Goal: Task Accomplishment & Management: Manage account settings

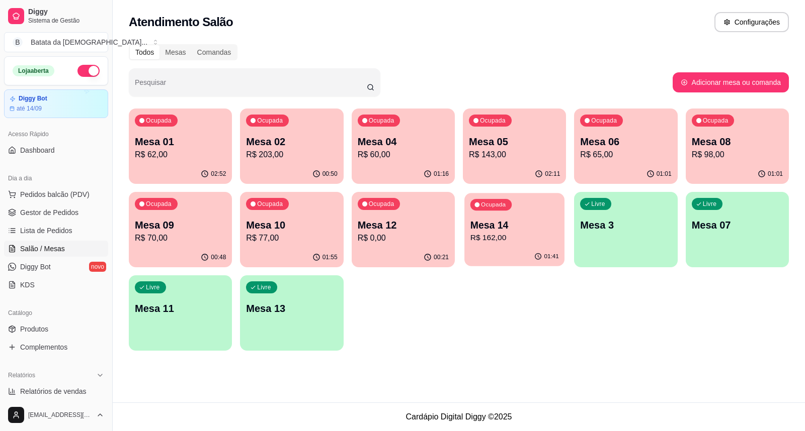
click at [481, 225] on p "Mesa 14" at bounding box center [514, 226] width 89 height 14
click at [399, 248] on div "00:21" at bounding box center [402, 258] width 103 height 20
click at [404, 203] on div "Ocupada Mesa 12 R$ 0,00" at bounding box center [403, 220] width 100 height 54
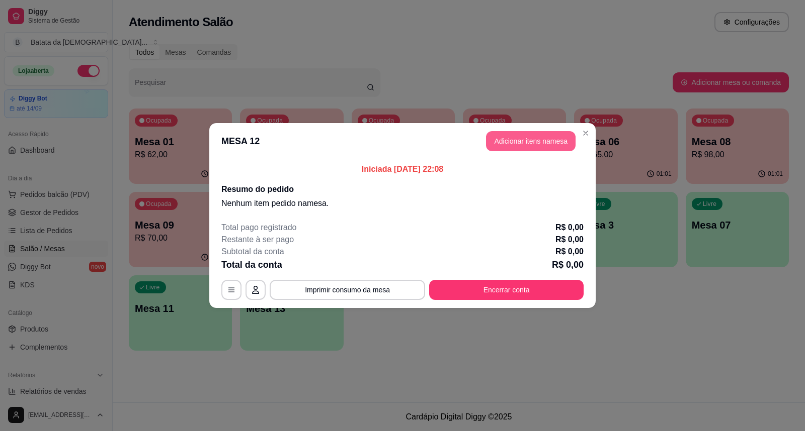
click at [528, 133] on button "Adicionar itens na mesa" at bounding box center [531, 141] width 90 height 20
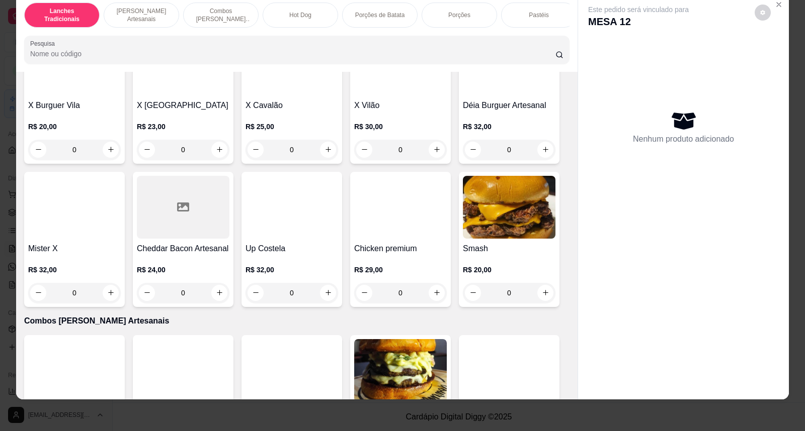
scroll to position [503, 0]
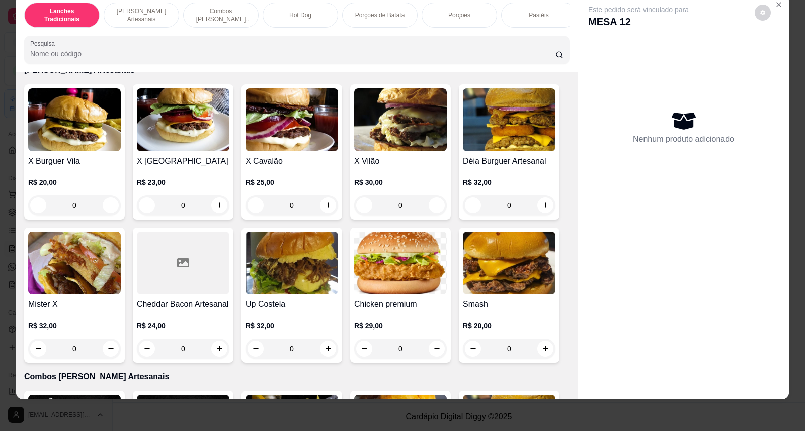
click at [325, 213] on div "0" at bounding box center [291, 206] width 93 height 20
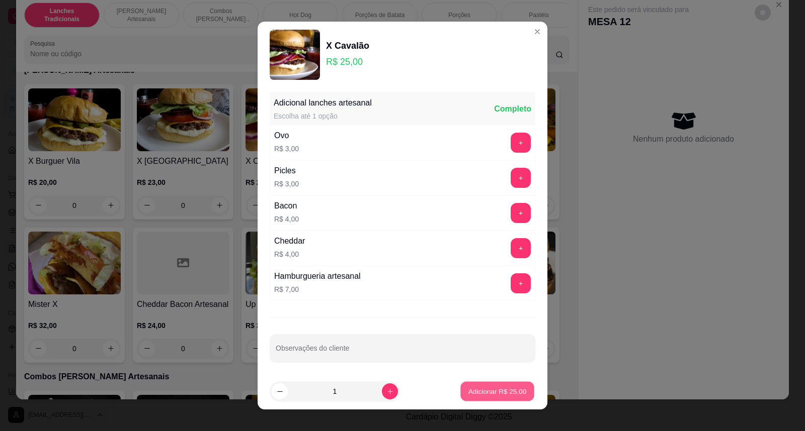
click at [498, 383] on button "Adicionar R$ 25,00" at bounding box center [497, 392] width 74 height 20
type input "1"
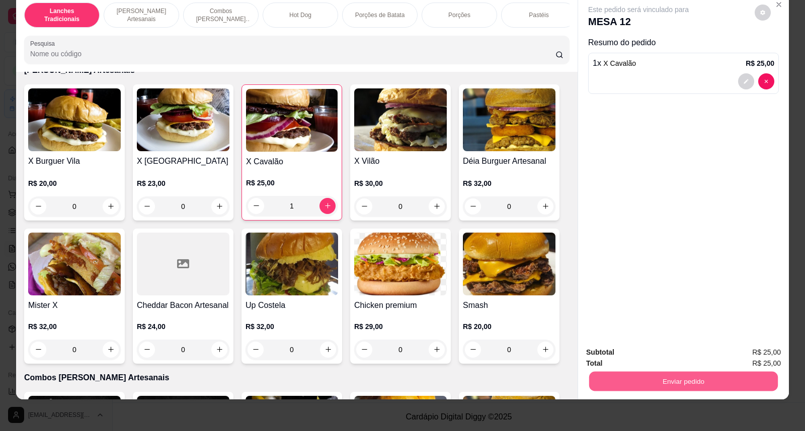
click at [589, 381] on button "Enviar pedido" at bounding box center [683, 382] width 189 height 20
click at [677, 350] on button "Não registrar e enviar pedido" at bounding box center [650, 356] width 102 height 19
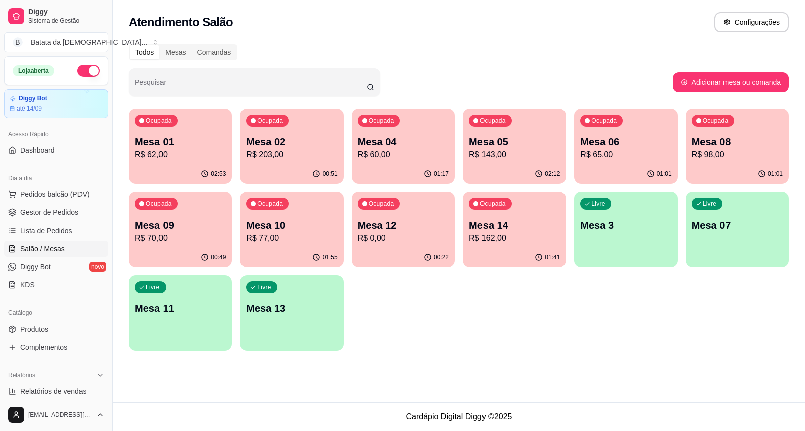
click at [420, 226] on p "Mesa 12" at bounding box center [403, 225] width 91 height 14
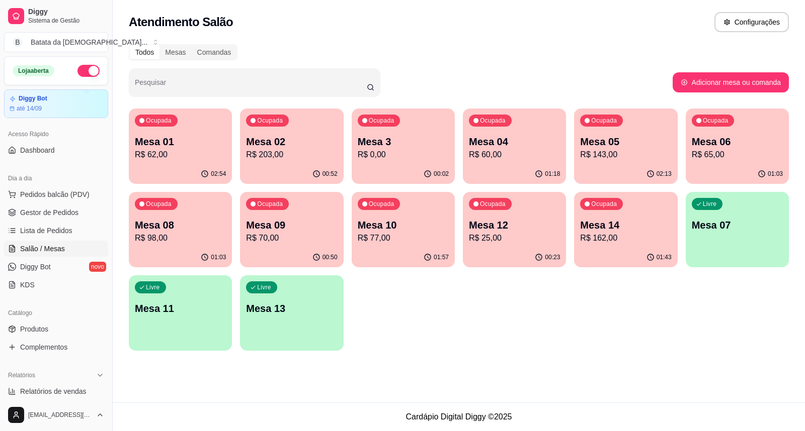
click at [484, 237] on p "R$ 25,00" at bounding box center [514, 238] width 91 height 12
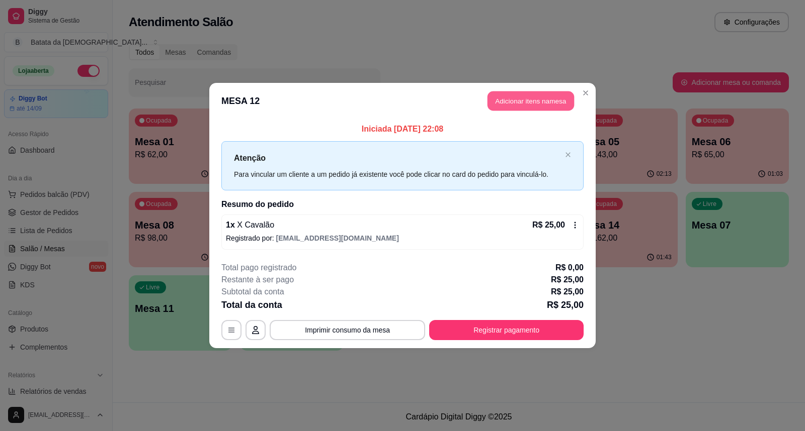
click at [542, 94] on button "Adicionar itens na mesa" at bounding box center [530, 102] width 86 height 20
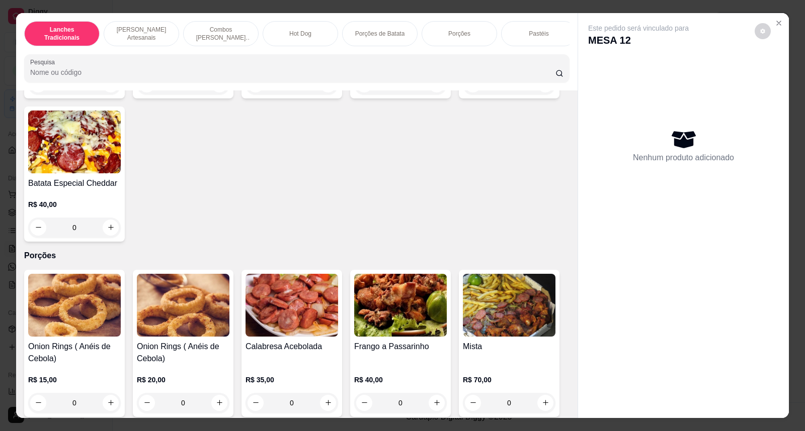
scroll to position [1341, 0]
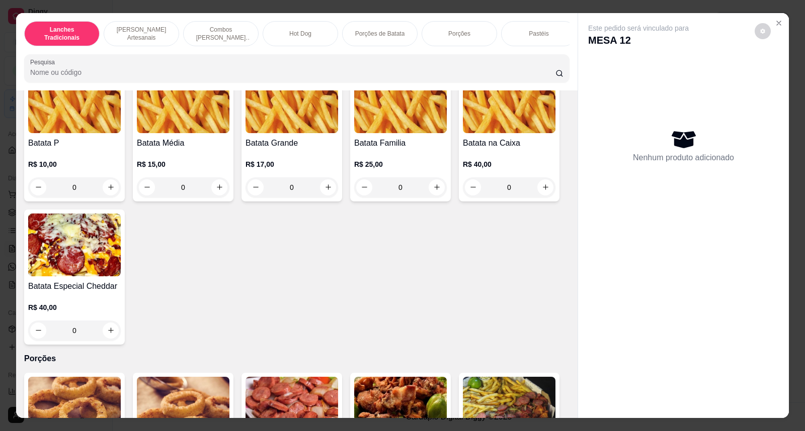
click at [430, 192] on div "0" at bounding box center [400, 188] width 93 height 20
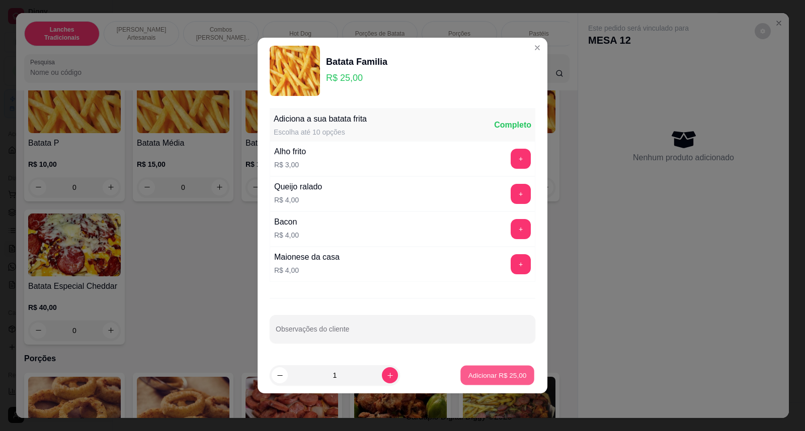
click at [520, 374] on button "Adicionar R$ 25,00" at bounding box center [497, 376] width 74 height 20
type input "1"
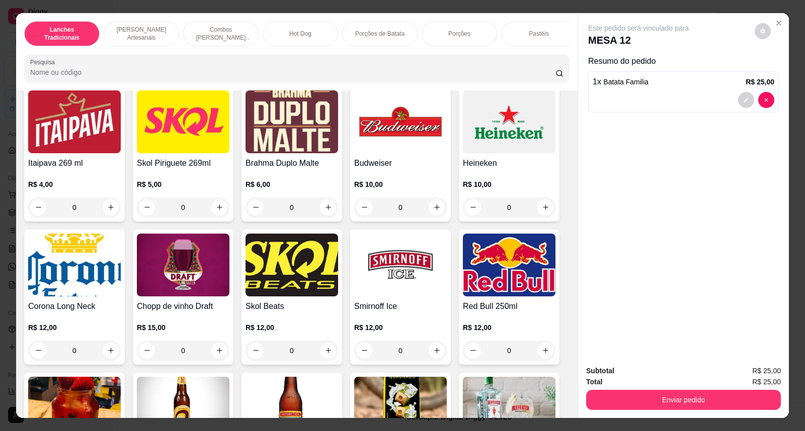
scroll to position [3017, 0]
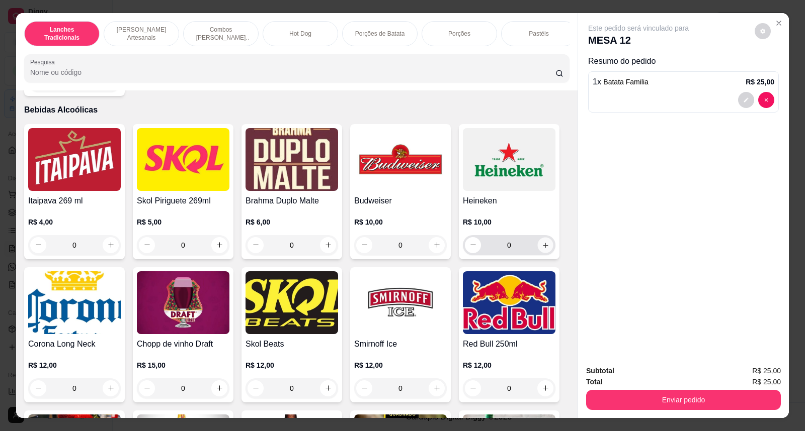
click at [541, 253] on button "increase-product-quantity" at bounding box center [545, 245] width 16 height 16
type input "1"
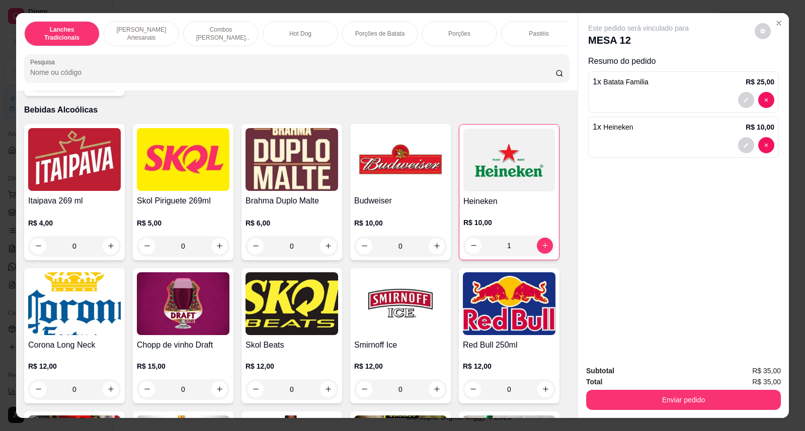
click at [738, 152] on div at bounding box center [756, 145] width 36 height 16
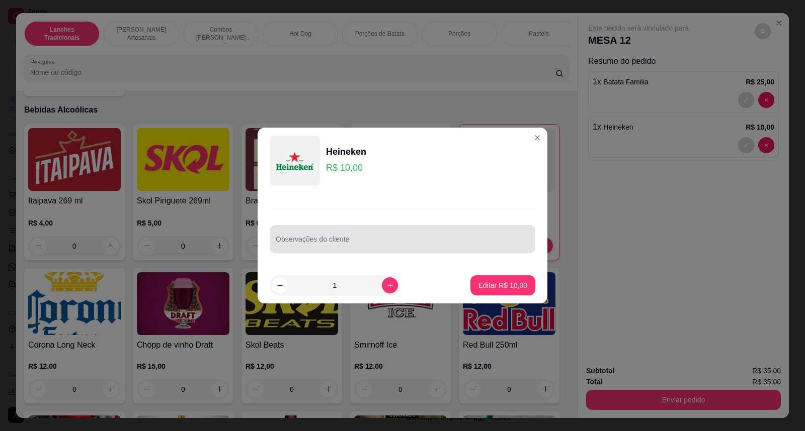
click at [399, 249] on div "Observações do cliente" at bounding box center [403, 239] width 266 height 28
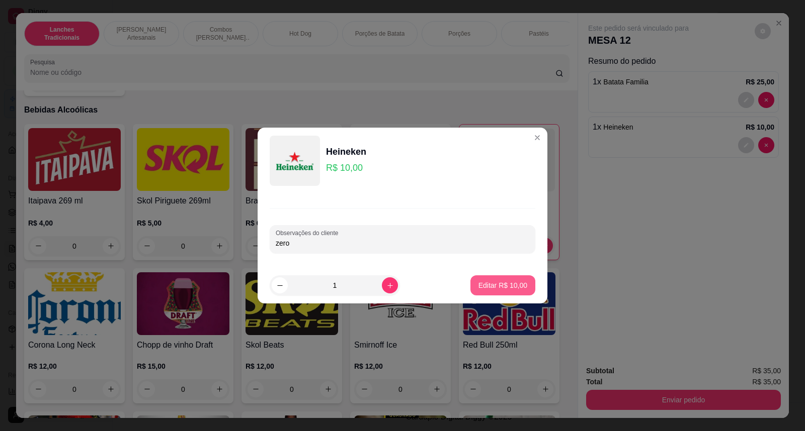
type input "zero"
click at [485, 285] on p "Editar R$ 10,00" at bounding box center [502, 286] width 49 height 10
type input "0"
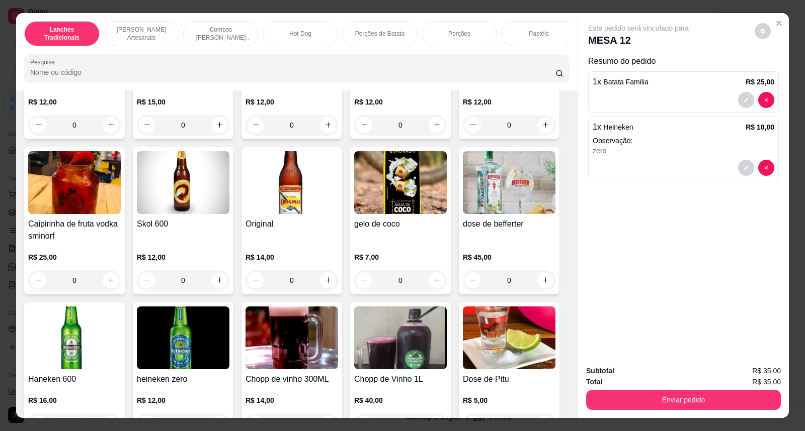
scroll to position [3352, 0]
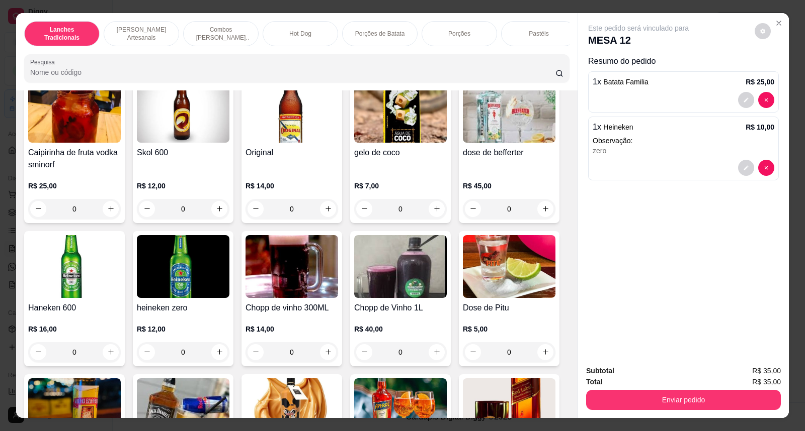
click at [753, 170] on div at bounding box center [756, 168] width 36 height 16
click at [173, 280] on img at bounding box center [183, 266] width 93 height 63
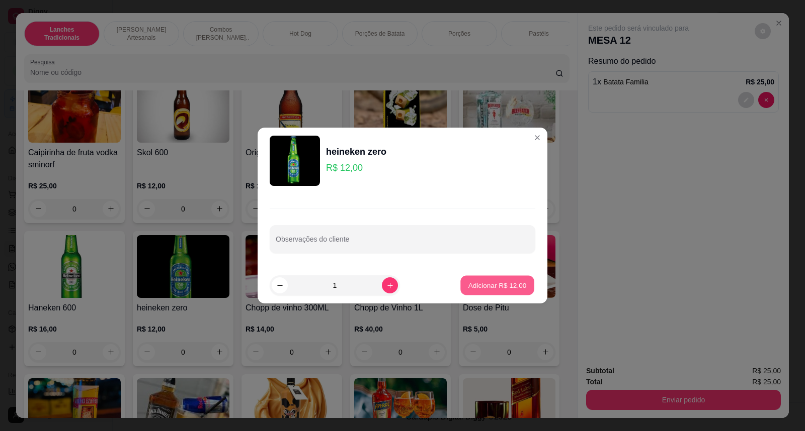
click at [493, 293] on button "Adicionar R$ 12,00" at bounding box center [497, 286] width 74 height 20
type input "1"
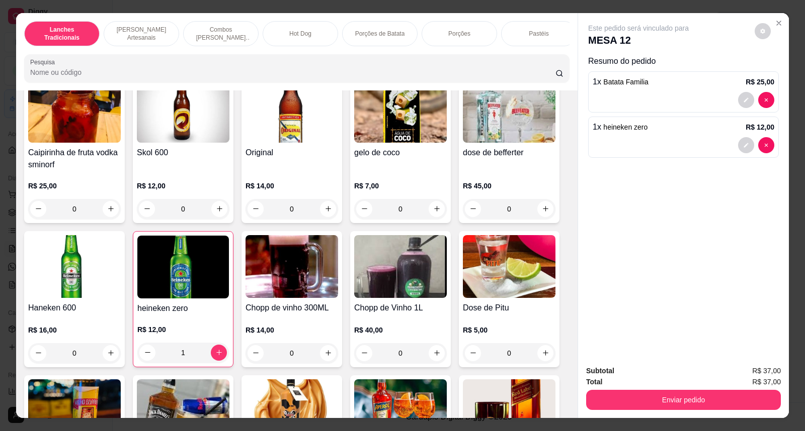
click at [597, 383] on div "Total R$ 37,00" at bounding box center [683, 382] width 195 height 11
click at [597, 387] on div "Total R$ 37,00" at bounding box center [683, 382] width 195 height 11
drag, startPoint x: 597, startPoint y: 387, endPoint x: 595, endPoint y: 392, distance: 5.4
click at [595, 392] on div "Subtotal R$ 37,00 Total R$ 37,00 Enviar pedido" at bounding box center [683, 388] width 195 height 45
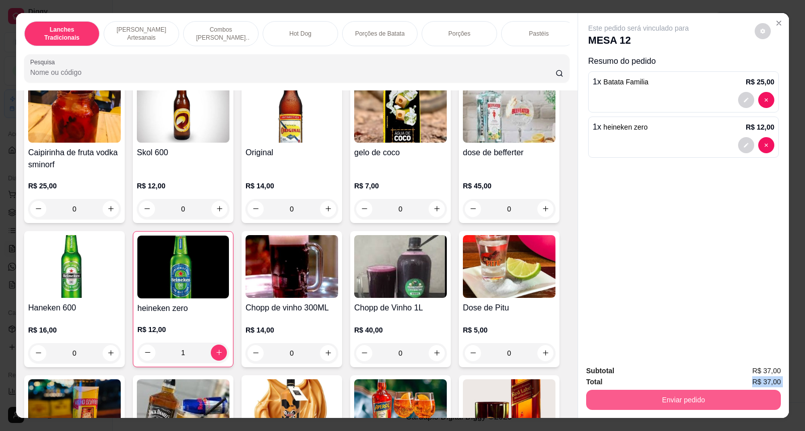
click at [595, 392] on button "Enviar pedido" at bounding box center [683, 400] width 195 height 20
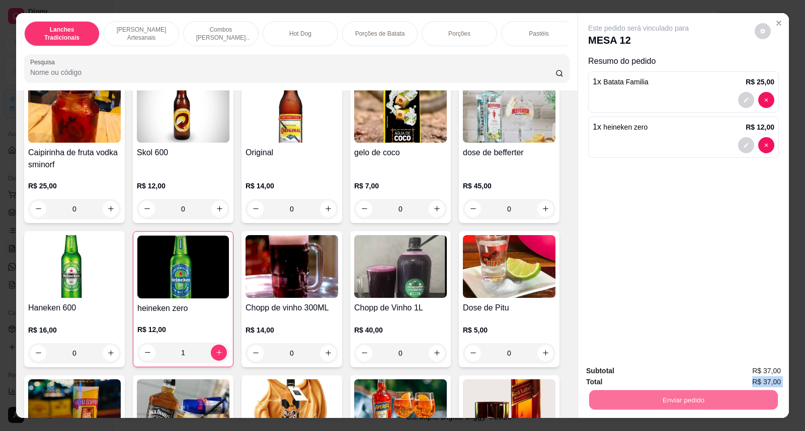
click at [604, 380] on button "Não registrar e enviar pedido" at bounding box center [650, 376] width 102 height 19
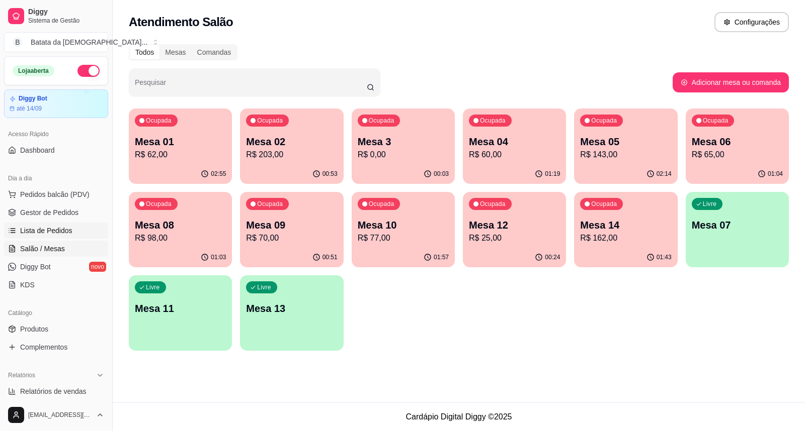
click at [31, 228] on span "Lista de Pedidos" at bounding box center [46, 231] width 52 height 10
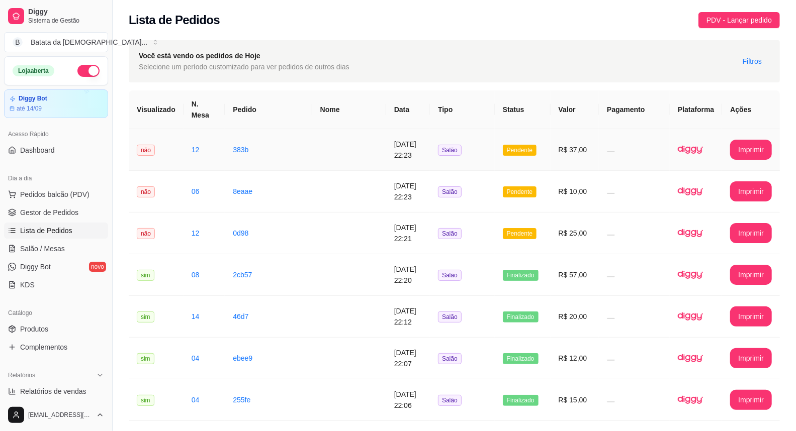
click at [159, 147] on td "não" at bounding box center [156, 150] width 55 height 42
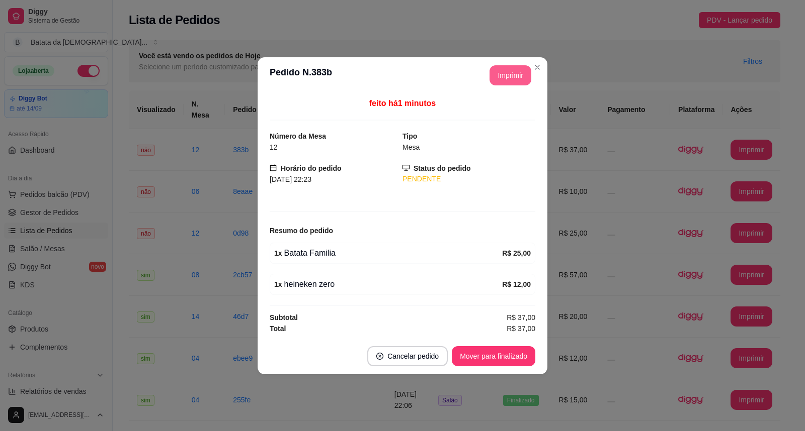
click at [515, 74] on button "Imprimir" at bounding box center [510, 75] width 42 height 20
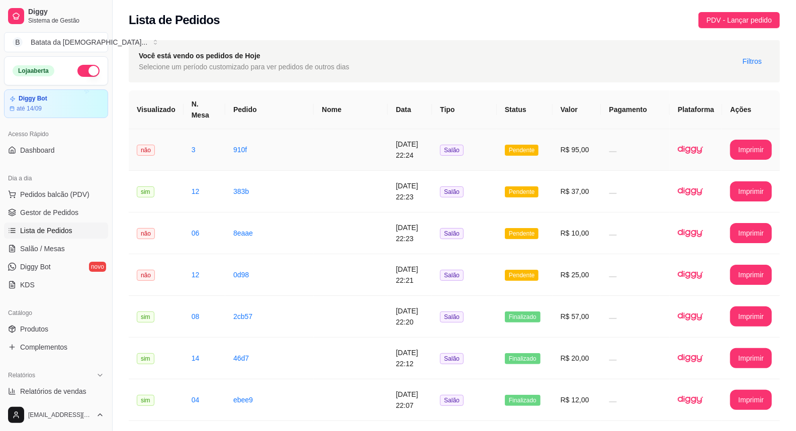
click at [355, 133] on td at bounding box center [351, 150] width 74 height 42
click at [79, 241] on link "Salão / Mesas" at bounding box center [56, 249] width 104 height 16
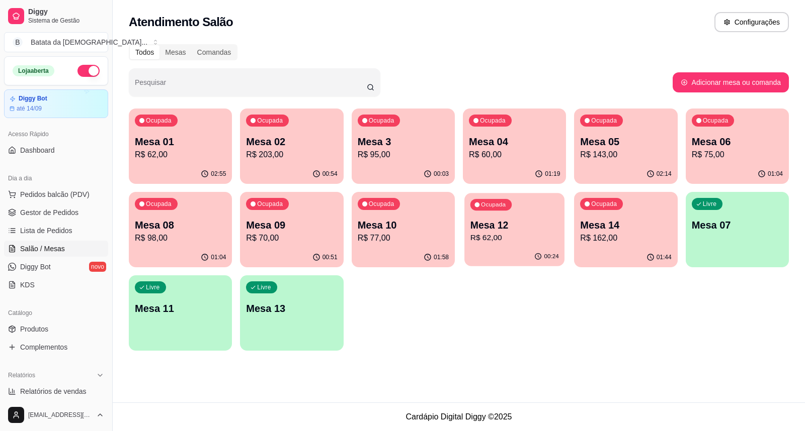
click at [498, 213] on div "Ocupada Mesa 12 R$ 62,00" at bounding box center [514, 220] width 100 height 54
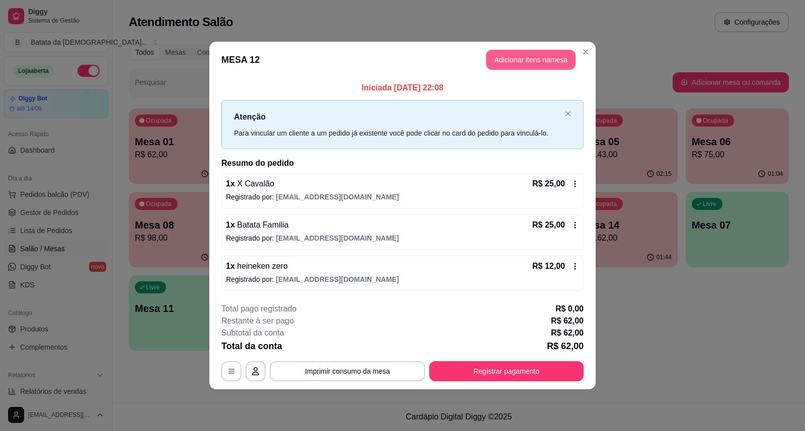
click at [526, 56] on button "Adicionar itens na mesa" at bounding box center [531, 60] width 90 height 20
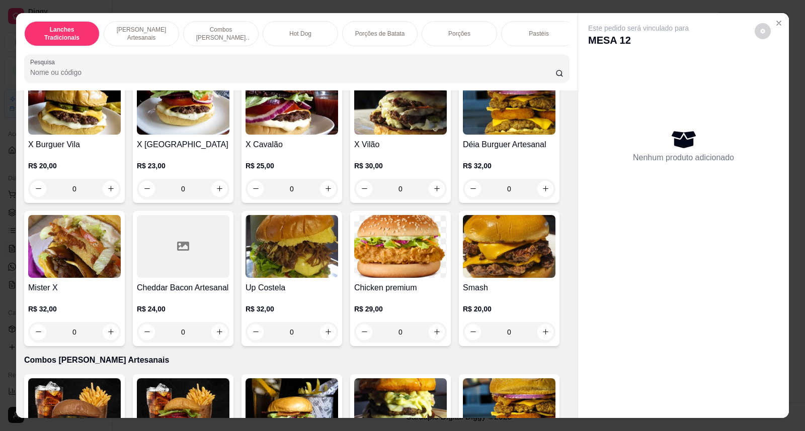
scroll to position [503, 0]
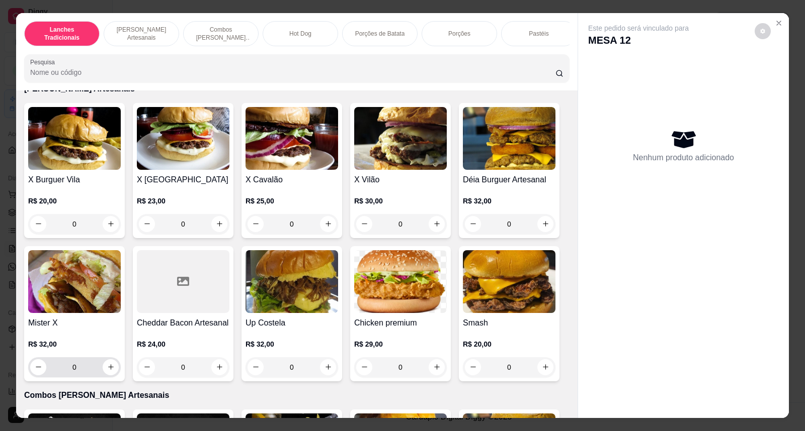
click at [101, 378] on div "0" at bounding box center [74, 368] width 89 height 20
click at [107, 375] on button "increase-product-quantity" at bounding box center [111, 368] width 16 height 16
click at [107, 371] on icon "increase-product-quantity" at bounding box center [111, 368] width 8 height 8
type input "2"
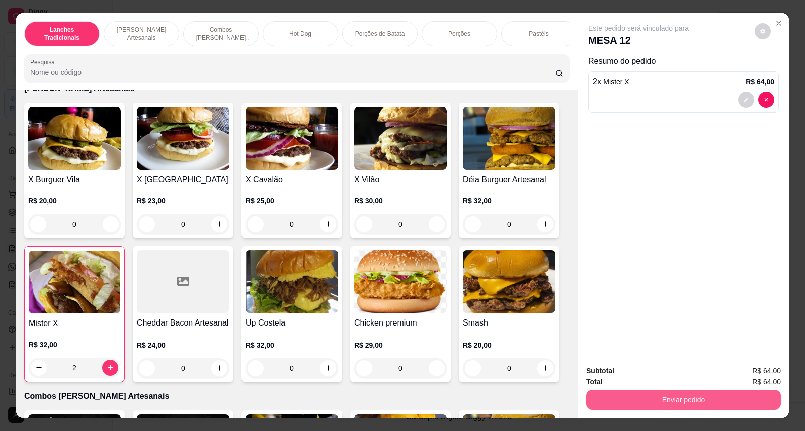
click at [591, 409] on button "Enviar pedido" at bounding box center [683, 400] width 195 height 20
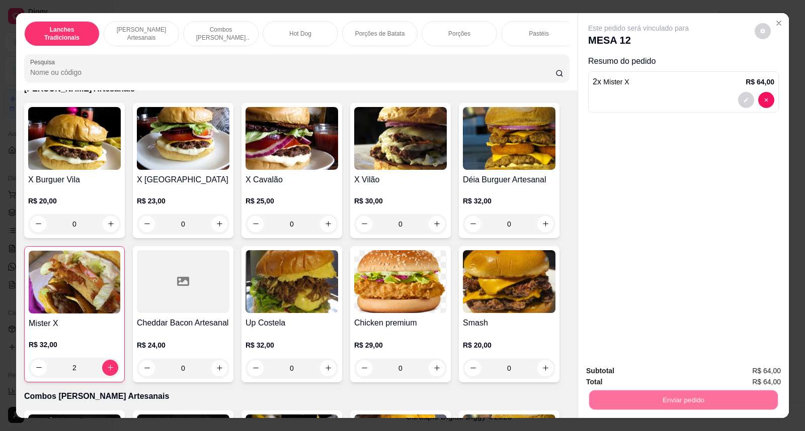
click at [622, 375] on button "Não registrar e enviar pedido" at bounding box center [649, 376] width 105 height 19
drag, startPoint x: 470, startPoint y: 71, endPoint x: 468, endPoint y: 53, distance: 17.8
click at [468, 53] on div "Lanches Tradicionais Burguer's Artesanais Combos Burguer's Artesanais Hot Dog P…" at bounding box center [296, 216] width 561 height 406
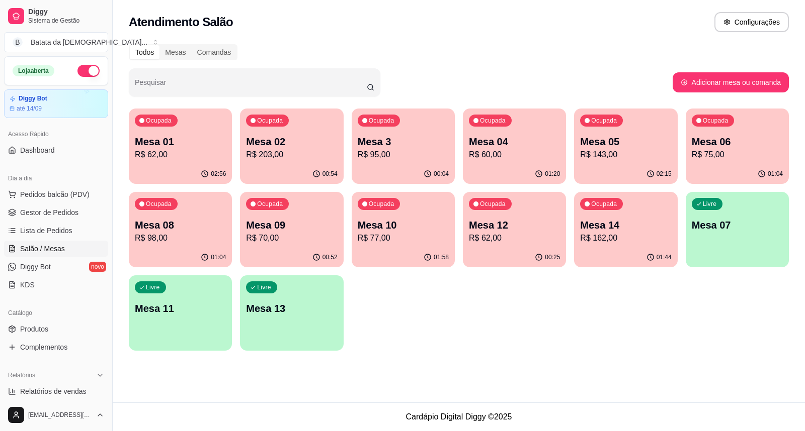
click at [621, 233] on p "R$ 162,00" at bounding box center [625, 238] width 91 height 12
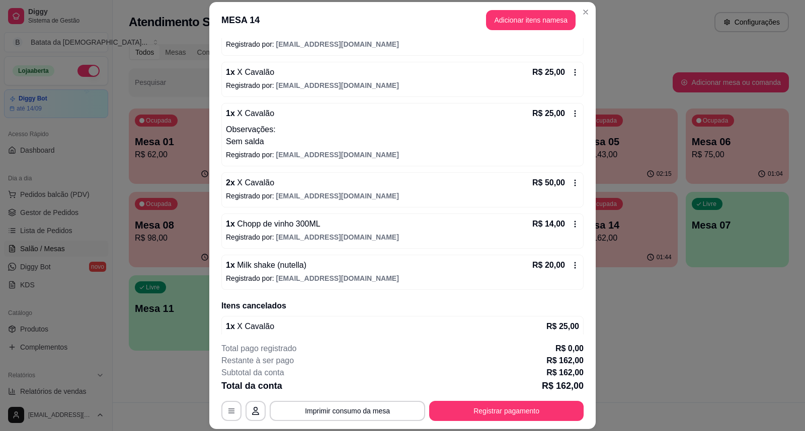
scroll to position [129, 0]
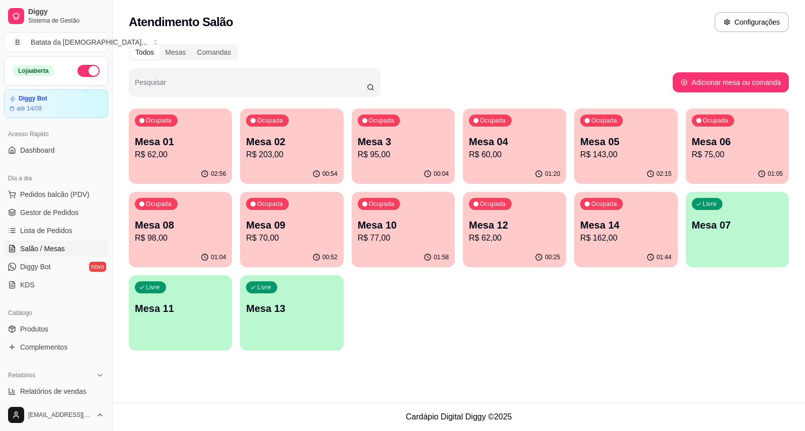
click at [524, 217] on div "Ocupada Mesa 12 R$ 62,00" at bounding box center [514, 220] width 103 height 56
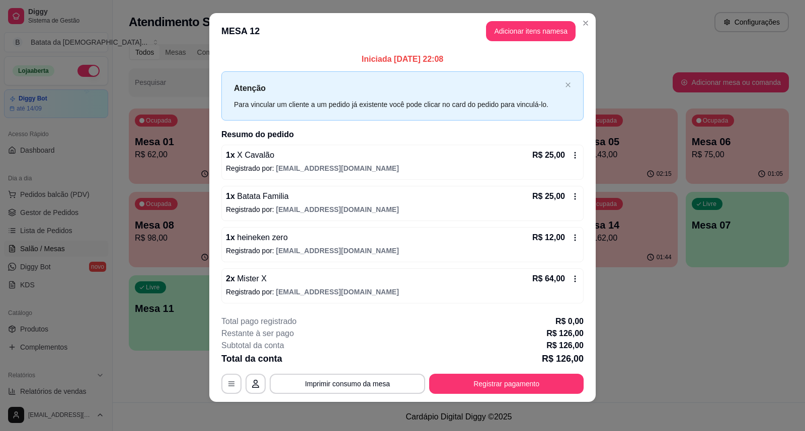
scroll to position [11, 0]
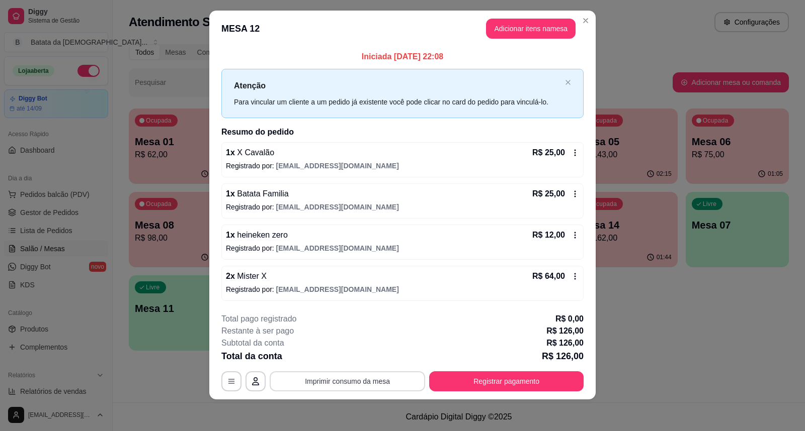
click at [368, 375] on button "Imprimir consumo da mesa" at bounding box center [347, 382] width 155 height 20
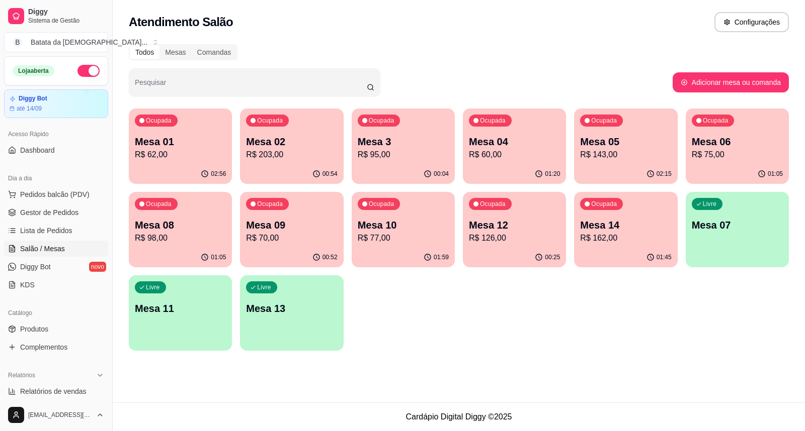
drag, startPoint x: 568, startPoint y: 228, endPoint x: 576, endPoint y: 229, distance: 8.1
click at [569, 228] on div "Ocupada Mesa 01 R$ 62,00 02:56 Ocupada Mesa 02 R$ 203,00 00:54 Ocupada Mesa 3 R…" at bounding box center [459, 230] width 660 height 242
click at [603, 227] on p "Mesa 14" at bounding box center [625, 225] width 91 height 14
click at [562, 224] on div "Ocupada Mesa 12 R$ 126,00" at bounding box center [514, 220] width 100 height 54
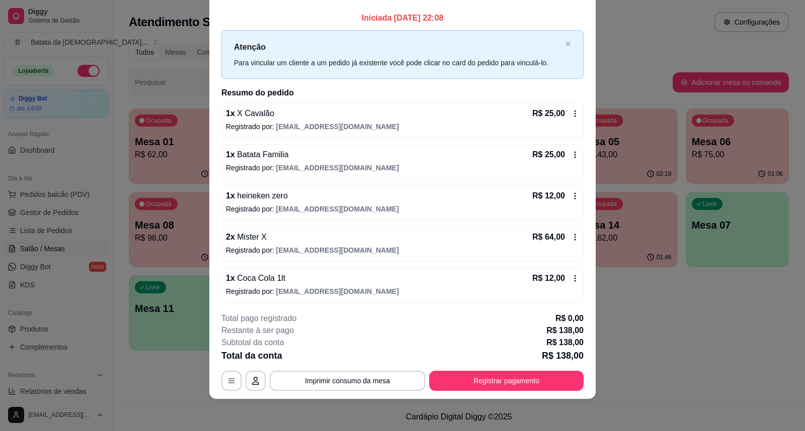
scroll to position [3, 0]
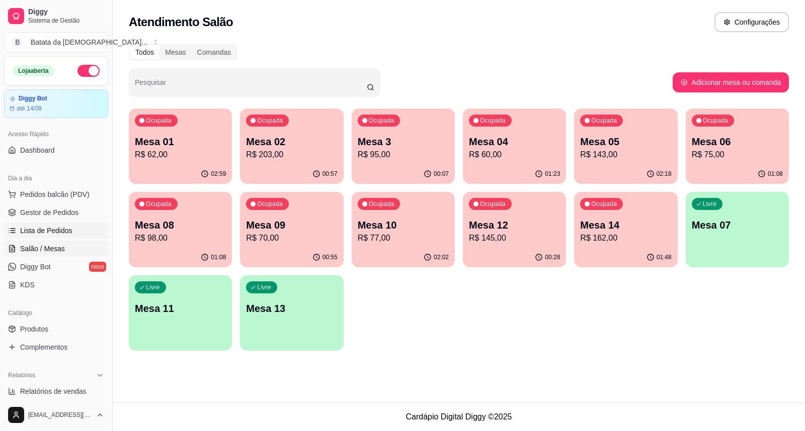
click at [26, 229] on span "Lista de Pedidos" at bounding box center [46, 231] width 52 height 10
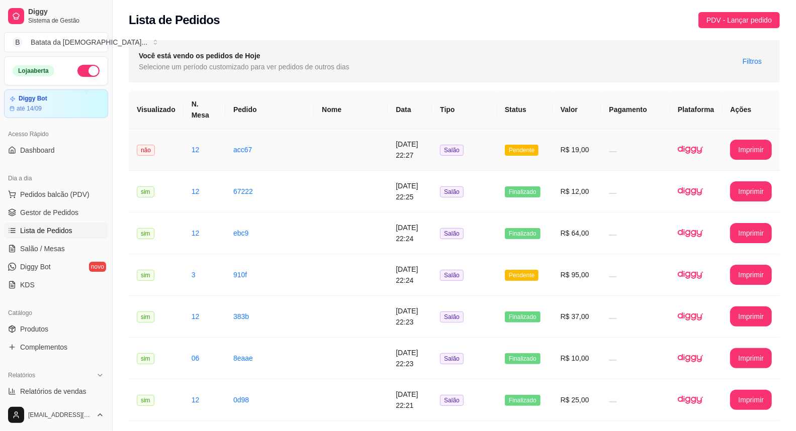
click at [388, 149] on td "[DATE] 22:27" at bounding box center [410, 150] width 44 height 42
click at [531, 187] on span "Finalizado" at bounding box center [523, 192] width 36 height 11
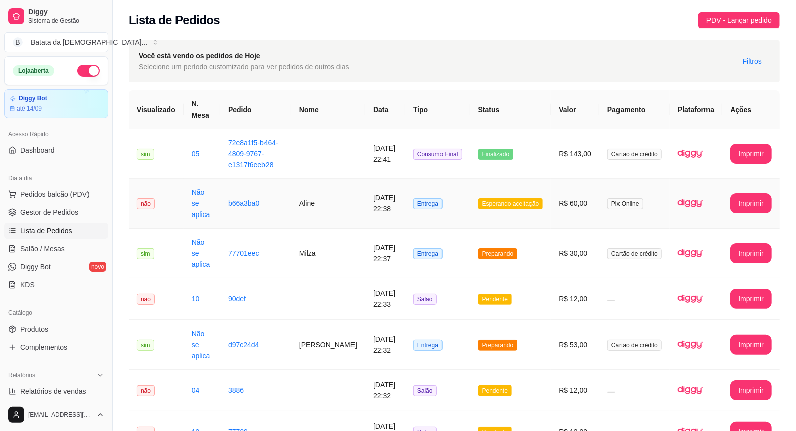
click at [340, 189] on td "Aline" at bounding box center [328, 204] width 74 height 50
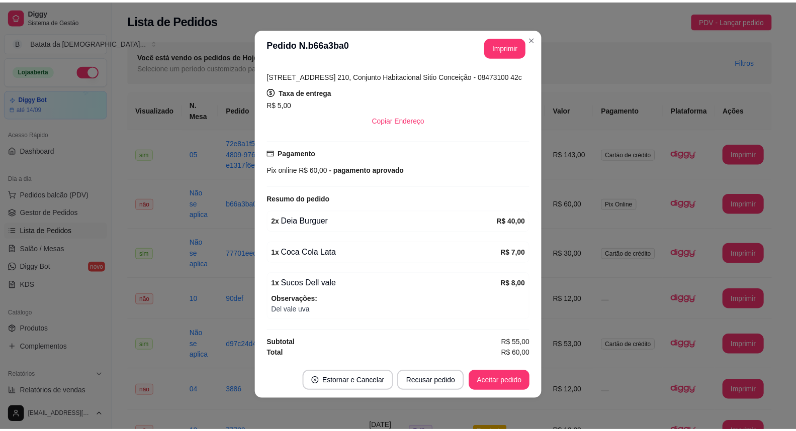
scroll to position [2, 0]
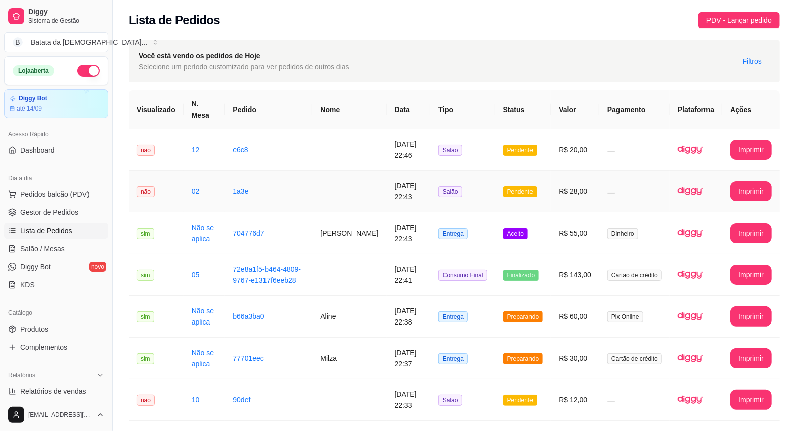
click at [415, 193] on td "[DATE] 22:43" at bounding box center [409, 192] width 44 height 42
click at [577, 136] on td "R$ 20,00" at bounding box center [575, 150] width 49 height 42
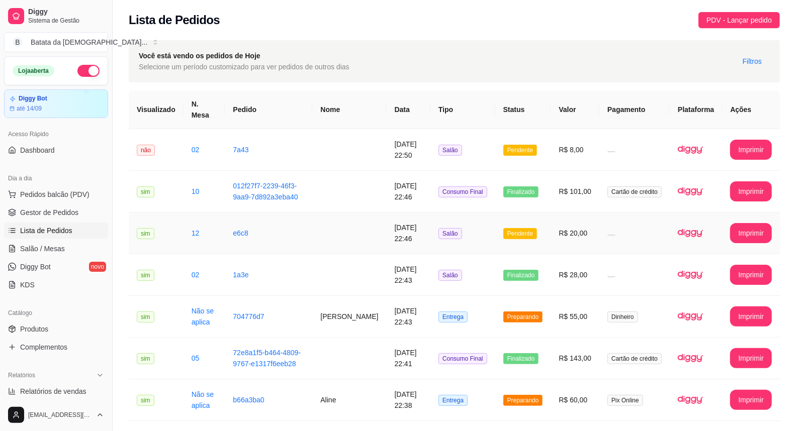
drag, startPoint x: 298, startPoint y: 204, endPoint x: 453, endPoint y: 129, distance: 172.7
click at [453, 129] on td "Salão" at bounding box center [462, 150] width 65 height 42
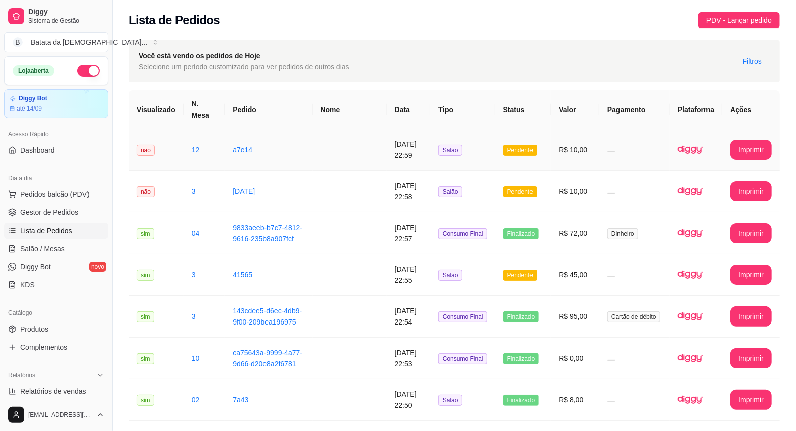
click at [335, 142] on td at bounding box center [350, 150] width 74 height 42
click at [558, 190] on td "R$ 10,00" at bounding box center [575, 192] width 49 height 42
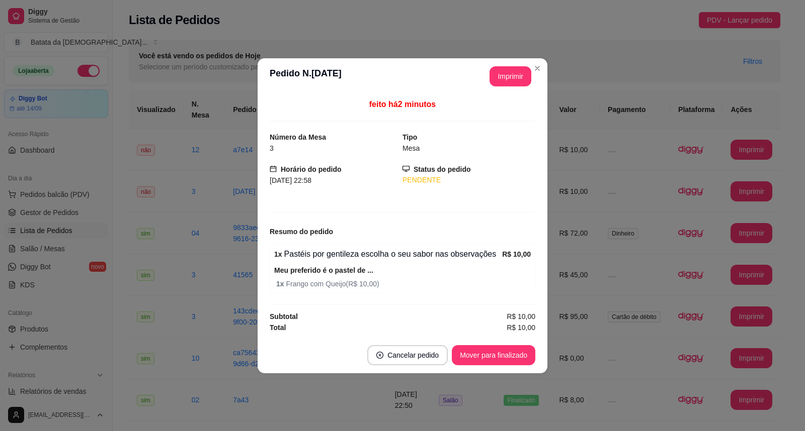
drag, startPoint x: 154, startPoint y: 201, endPoint x: 634, endPoint y: 149, distance: 482.1
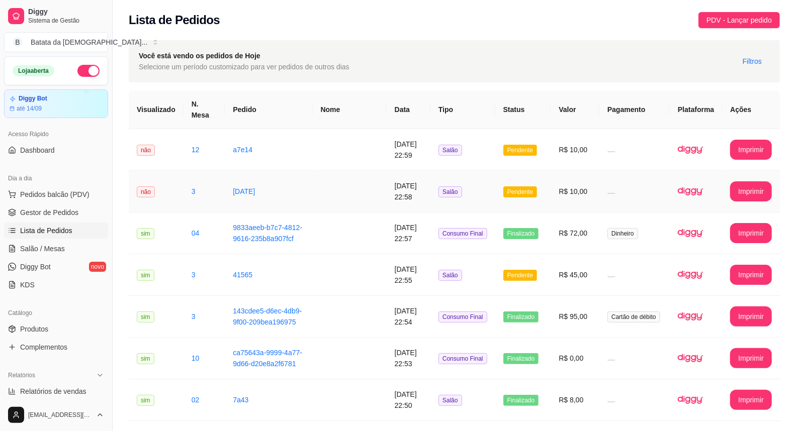
click at [184, 176] on td "3" at bounding box center [204, 192] width 41 height 42
click at [581, 154] on td "R$ 10,00" at bounding box center [575, 150] width 49 height 42
click at [494, 189] on td "Salão" at bounding box center [462, 192] width 65 height 42
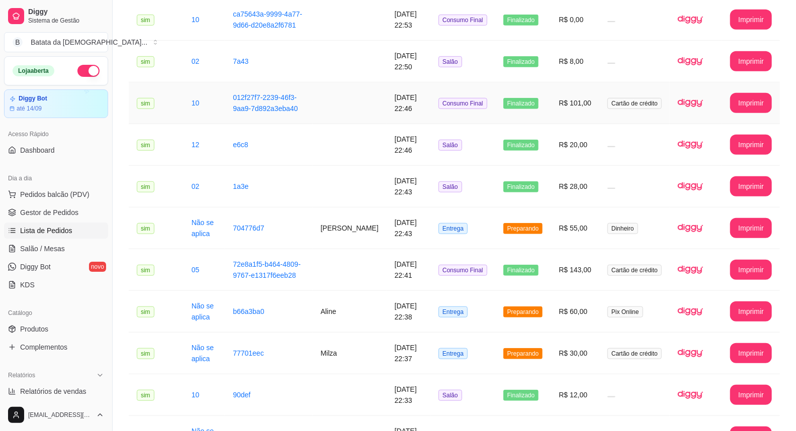
scroll to position [391, 0]
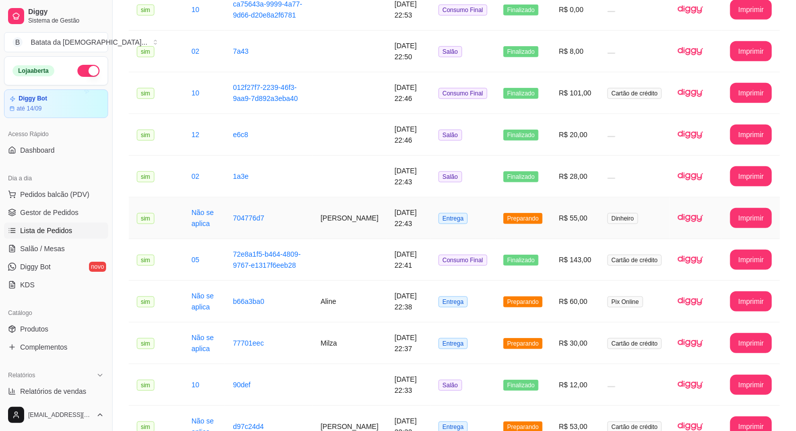
click at [565, 198] on td "R$ 55,00" at bounding box center [575, 219] width 49 height 42
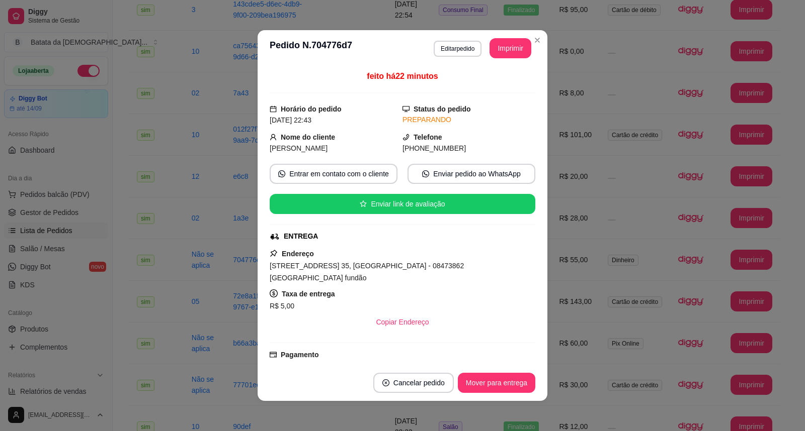
click at [342, 74] on div "feito há 22 minutos" at bounding box center [403, 81] width 266 height 23
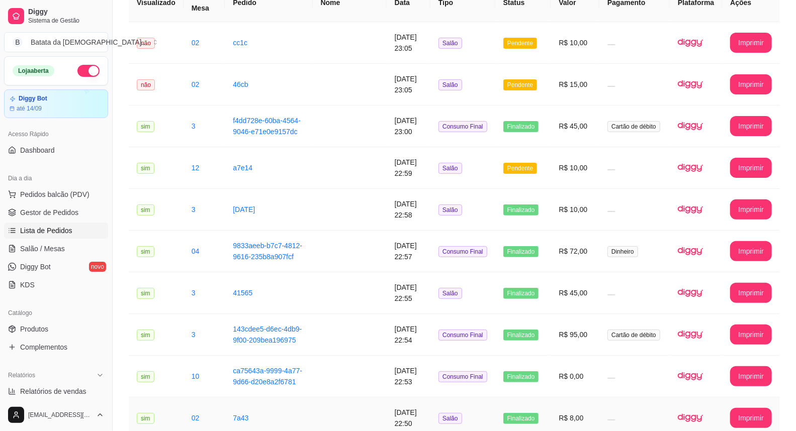
scroll to position [0, 0]
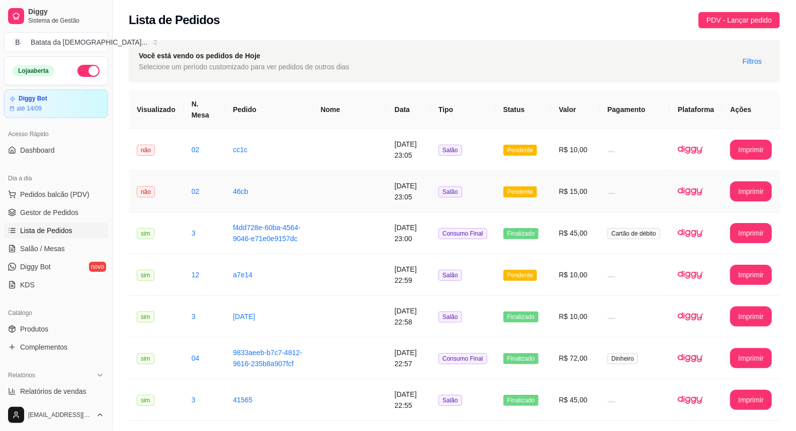
click at [387, 199] on td "[DATE] 23:05" at bounding box center [409, 192] width 44 height 42
click at [549, 129] on td "Pendente" at bounding box center [523, 150] width 56 height 42
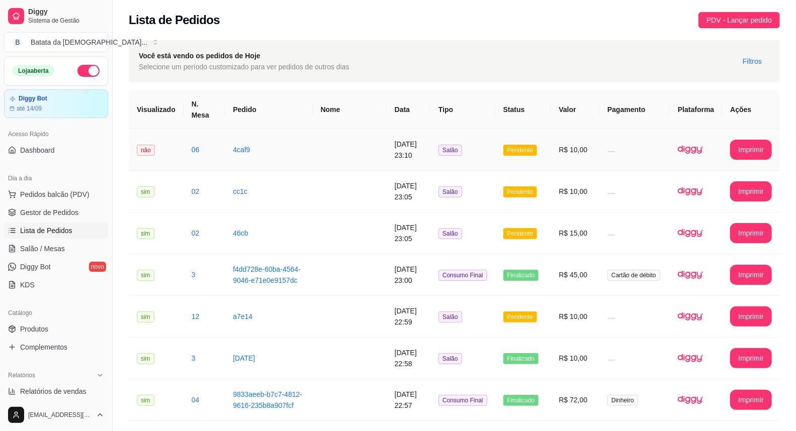
click at [300, 144] on td "4caf9" at bounding box center [268, 150] width 87 height 42
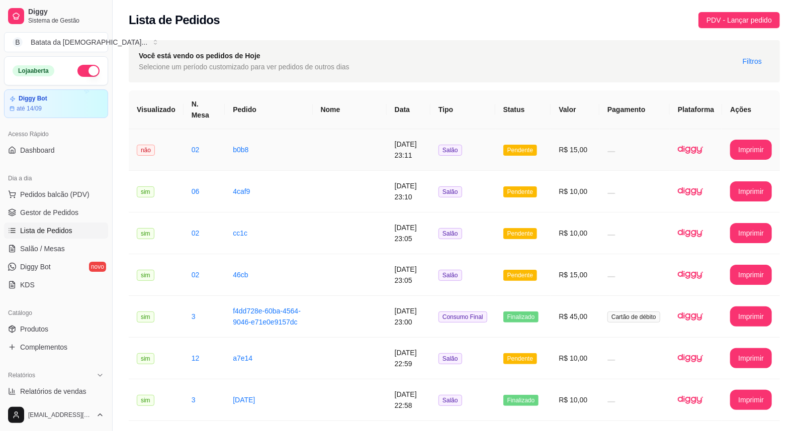
click at [514, 145] on span "Pendente" at bounding box center [520, 150] width 34 height 11
click at [501, 137] on td "Pendente" at bounding box center [523, 150] width 56 height 42
